Goal: Navigation & Orientation: Find specific page/section

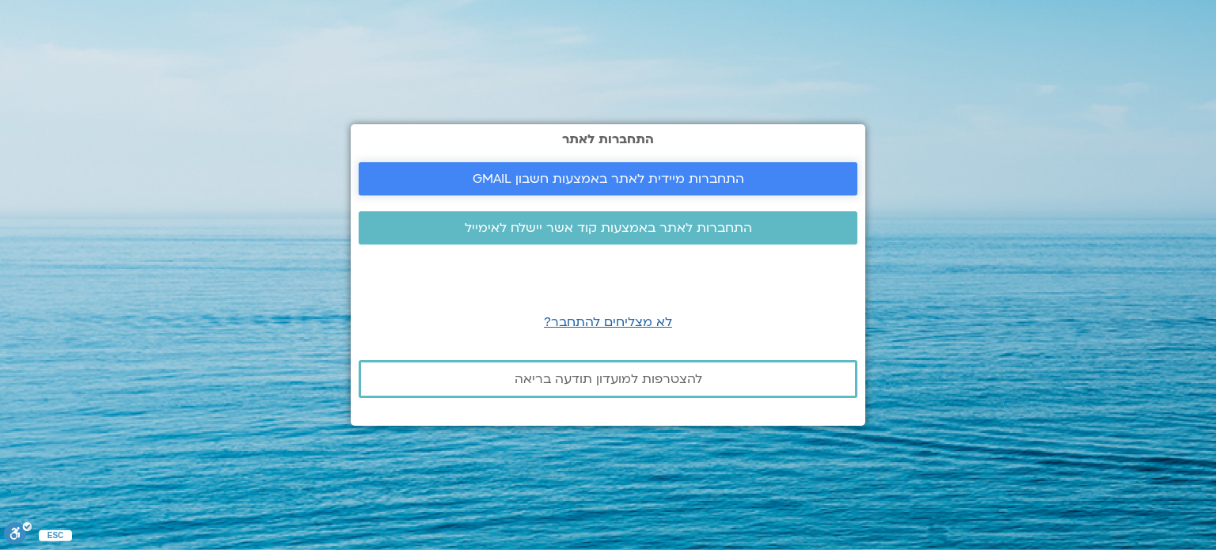
click at [711, 174] on span "התחברות מיידית לאתר באמצעות חשבון GMAIL" at bounding box center [609, 179] width 272 height 14
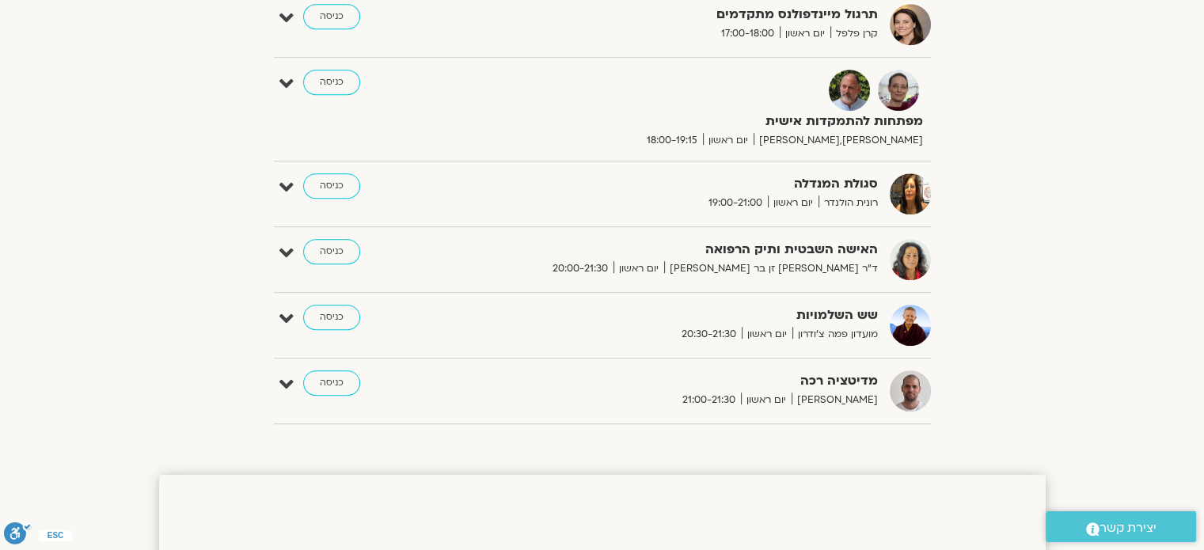
scroll to position [1014, 0]
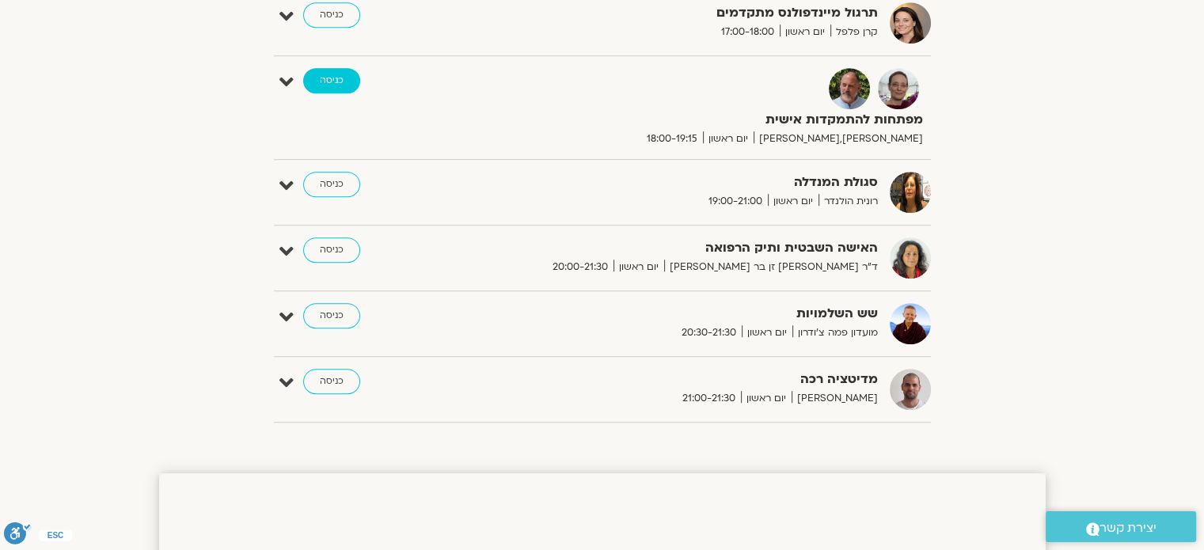
click at [342, 83] on link "כניסה" at bounding box center [331, 80] width 57 height 25
